Goal: Communication & Community: Ask a question

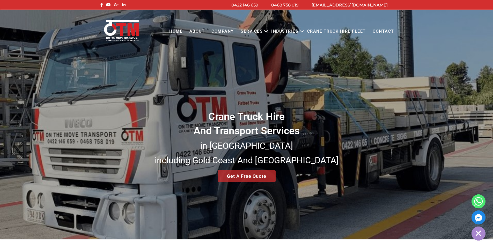
click at [385, 30] on link "Contact" at bounding box center [383, 31] width 28 height 14
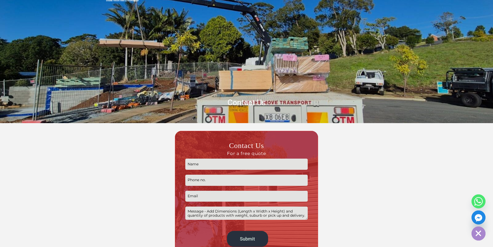
scroll to position [78, 0]
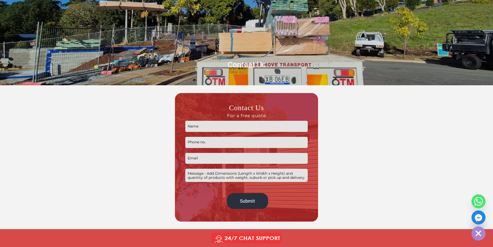
click at [218, 131] on input "Contact form" at bounding box center [246, 126] width 122 height 11
type input "[PERSON_NAME]"
type input "0431262960"
type input "[PERSON_NAME][EMAIL_ADDRESS][DOMAIN_NAME]"
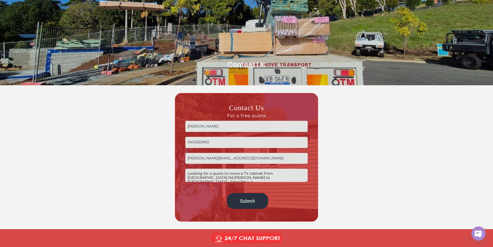
click at [279, 176] on textarea "Looking for a quote to move a TV cabinet from [GEOGRAPHIC_DATA] Rd [PERSON_NAME…" at bounding box center [246, 174] width 122 height 13
type textarea "Looking for a quote to move a TV cabinet from [GEOGRAPHIC_DATA] Rd [PERSON_NAME…"
click at [255, 201] on input "Submit" at bounding box center [247, 201] width 41 height 16
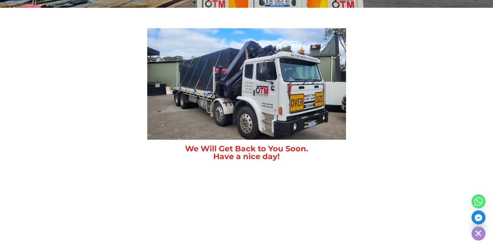
scroll to position [259, 0]
